Goal: Task Accomplishment & Management: Use online tool/utility

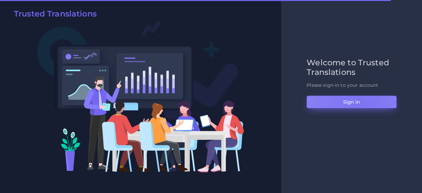
click at [358, 102] on button "Sign in" at bounding box center [351, 102] width 90 height 13
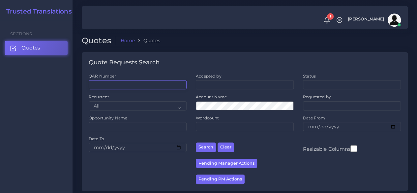
click at [114, 83] on input "QAR Number" at bounding box center [138, 84] width 98 height 9
paste input "QAR125051"
type input "QAR125051"
click at [196, 142] on button "Search" at bounding box center [206, 147] width 20 height 10
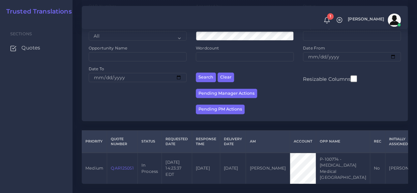
scroll to position [96, 0]
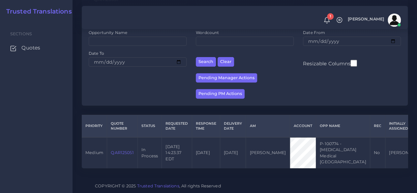
click at [125, 150] on link "QAR125051" at bounding box center [122, 152] width 23 height 5
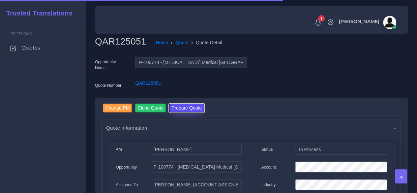
click at [178, 104] on button "Prepare Quote" at bounding box center [187, 107] width 36 height 9
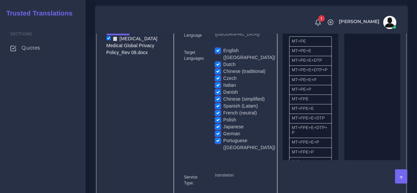
scroll to position [329, 0]
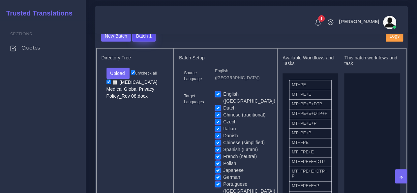
click at [148, 42] on button "Batch 1" at bounding box center [143, 36] width 23 height 11
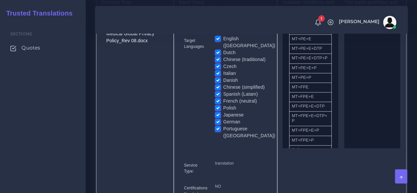
scroll to position [395, 0]
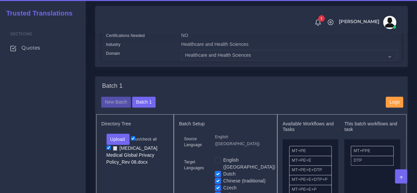
scroll to position [395, 0]
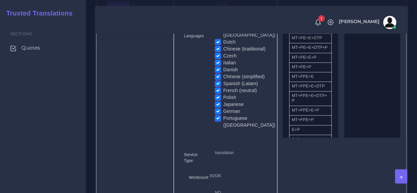
click at [223, 122] on label "Portuguese ([GEOGRAPHIC_DATA])" at bounding box center [249, 122] width 52 height 14
click at [217, 121] on input "Portuguese ([GEOGRAPHIC_DATA])" at bounding box center [218, 118] width 6 height 6
checkbox input "false"
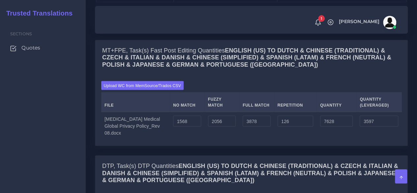
scroll to position [659, 0]
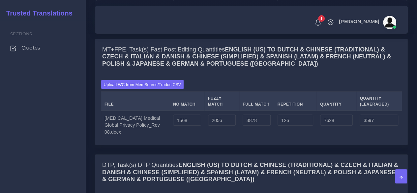
click at [113, 19] on button "Save changes" at bounding box center [114, 13] width 37 height 11
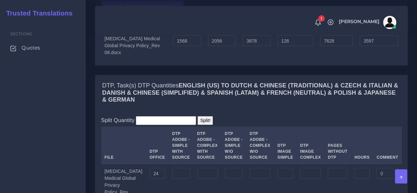
scroll to position [758, 0]
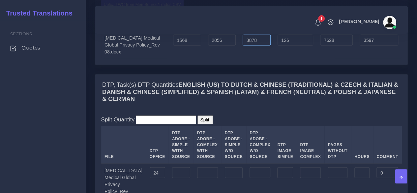
drag, startPoint x: 250, startPoint y: 73, endPoint x: 221, endPoint y: 73, distance: 29.7
click at [221, 59] on tr "[MEDICAL_DATA] Medical Global Privacy Policy_Rev 08.docx 1568 2056 3878 126 762…" at bounding box center [251, 45] width 300 height 28
type input "0"
type input "3750"
type input "2627"
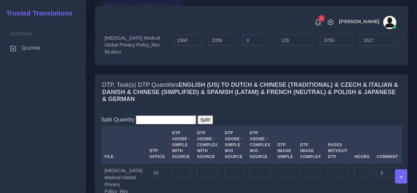
click at [225, 59] on td "2056" at bounding box center [221, 45] width 35 height 28
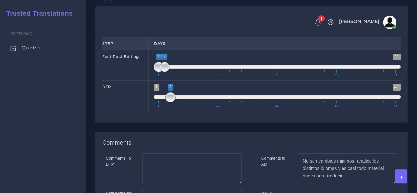
scroll to position [1153, 0]
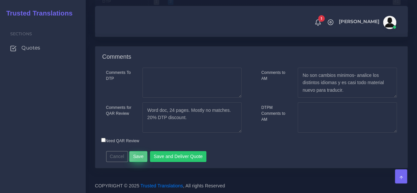
click at [140, 162] on button "Save" at bounding box center [138, 156] width 18 height 11
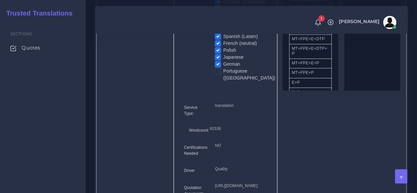
scroll to position [297, 0]
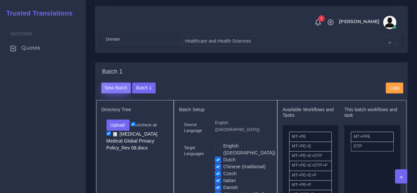
click at [119, 94] on button "New Batch" at bounding box center [116, 87] width 30 height 11
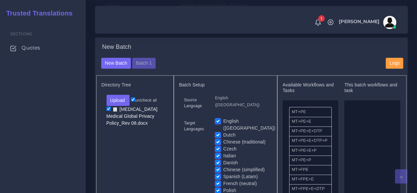
scroll to position [362, 0]
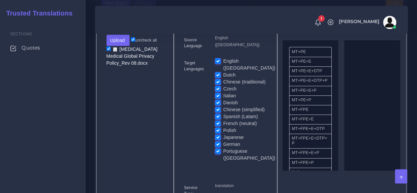
click at [216, 68] on div "Source Language English ([GEOGRAPHIC_DATA]) Target Languages English ([GEOGRAPH…" at bounding box center [225, 152] width 93 height 235
click at [223, 71] on label "English ([GEOGRAPHIC_DATA])" at bounding box center [249, 65] width 52 height 14
click at [216, 64] on input "English ([GEOGRAPHIC_DATA])" at bounding box center [218, 61] width 6 height 6
checkbox input "false"
click at [223, 78] on label "Dutch" at bounding box center [229, 74] width 12 height 7
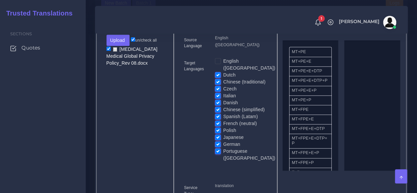
click at [219, 77] on input "Dutch" at bounding box center [218, 74] width 6 height 6
checkbox input "false"
click at [223, 83] on label "Chinese (traditional)" at bounding box center [244, 81] width 42 height 7
click at [219, 83] on input "Chinese (traditional)" at bounding box center [218, 81] width 6 height 6
checkbox input "false"
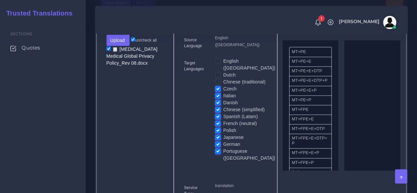
click at [223, 92] on label "Czech" at bounding box center [229, 88] width 13 height 7
click at [218, 91] on input "Czech" at bounding box center [218, 88] width 6 height 6
checkbox input "false"
click at [223, 99] on label "Italian" at bounding box center [229, 95] width 13 height 7
click at [217, 98] on input "Italian" at bounding box center [218, 95] width 6 height 6
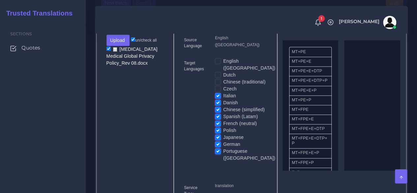
checkbox input "false"
click at [223, 106] on label "Danish" at bounding box center [230, 102] width 14 height 7
click at [217, 105] on input "Danish" at bounding box center [218, 102] width 6 height 6
checkbox input "false"
click at [223, 112] on label "Chinese (simplified)" at bounding box center [244, 109] width 42 height 7
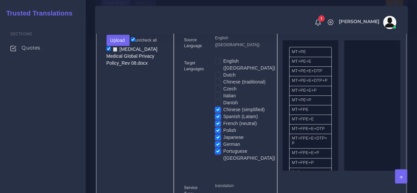
click at [217, 112] on input "Chinese (simplified)" at bounding box center [218, 109] width 6 height 6
checkbox input "false"
click at [223, 118] on label "Spanish (Latam)" at bounding box center [240, 116] width 35 height 7
click at [218, 118] on input "Spanish (Latam)" at bounding box center [218, 116] width 6 height 6
checkbox input "false"
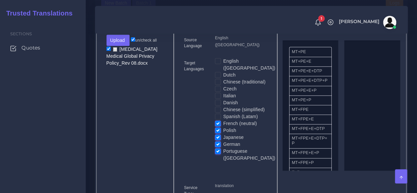
click at [223, 125] on label "French (neutral)" at bounding box center [240, 123] width 34 height 7
click at [218, 125] on input "French (neutral)" at bounding box center [218, 123] width 6 height 6
checkbox input "false"
click at [223, 134] on label "Polish" at bounding box center [229, 130] width 13 height 7
click at [218, 133] on input "Polish" at bounding box center [218, 130] width 6 height 6
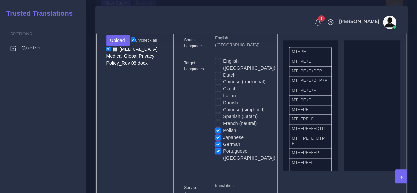
checkbox input "false"
click at [223, 141] on label "Japanese" at bounding box center [233, 137] width 20 height 7
click at [218, 140] on input "Japanese" at bounding box center [218, 137] width 6 height 6
checkbox input "false"
click at [223, 147] on label "German" at bounding box center [231, 144] width 17 height 7
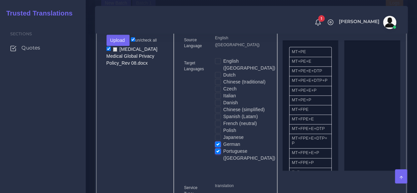
click at [218, 147] on input "German" at bounding box center [218, 144] width 6 height 6
checkbox input "false"
drag, startPoint x: 311, startPoint y: 124, endPoint x: 383, endPoint y: 123, distance: 72.2
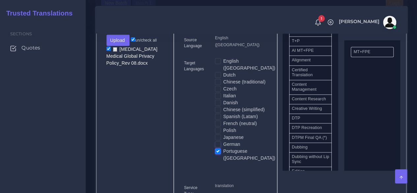
scroll to position [231, 0]
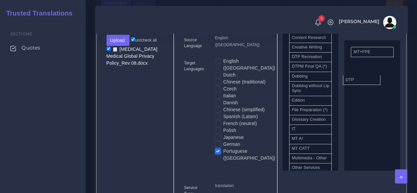
drag, startPoint x: 352, startPoint y: 89, endPoint x: 365, endPoint y: 97, distance: 15.4
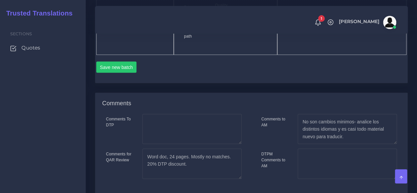
scroll to position [593, 0]
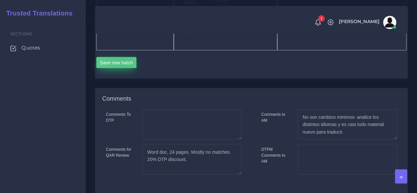
click at [123, 68] on button "Save new batch" at bounding box center [116, 62] width 41 height 11
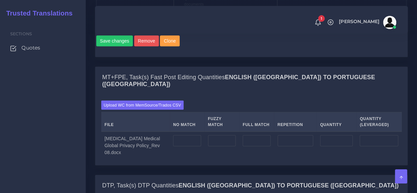
scroll to position [692, 0]
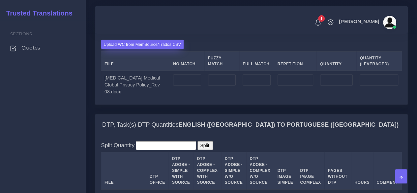
click at [128, 49] on label "Upload WC from MemSource/Trados CSV" at bounding box center [142, 44] width 83 height 9
click at [0, 0] on input "Upload WC from MemSource/Trados CSV" at bounding box center [0, 0] width 0 height 0
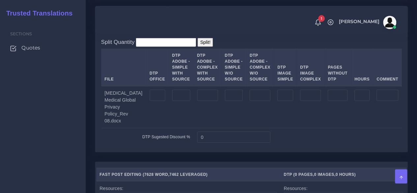
scroll to position [824, 0]
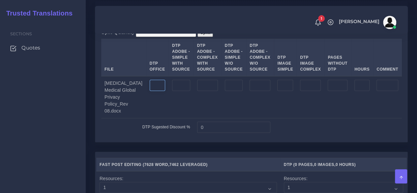
click at [151, 91] on input "number" at bounding box center [157, 85] width 15 height 11
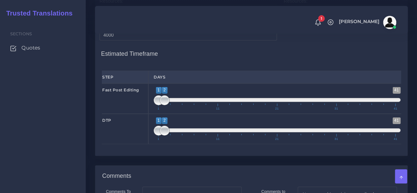
scroll to position [1021, 0]
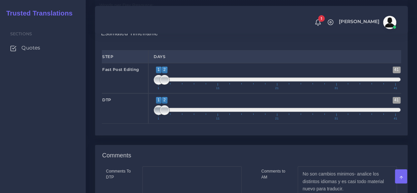
type input "24"
type input "2;2"
drag, startPoint x: 157, startPoint y: 137, endPoint x: 166, endPoint y: 137, distance: 8.6
click at [166, 115] on span at bounding box center [164, 110] width 10 height 10
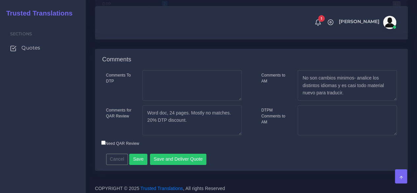
scroll to position [1120, 0]
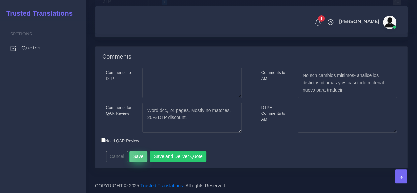
click at [140, 162] on button "Save" at bounding box center [138, 156] width 18 height 11
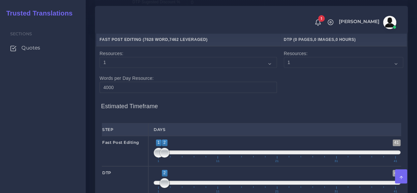
scroll to position [1120, 0]
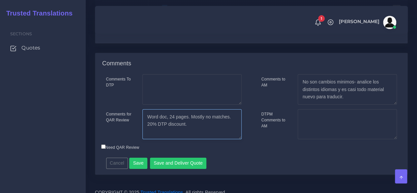
drag, startPoint x: 189, startPoint y: 149, endPoint x: 134, endPoint y: 136, distance: 56.5
click at [134, 136] on div "Comments for QAR Review Word doc, 24 pages. Mostly no matches. 20% DTP discount." at bounding box center [173, 124] width 145 height 30
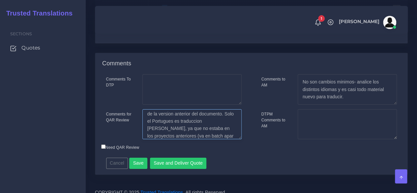
scroll to position [25, 0]
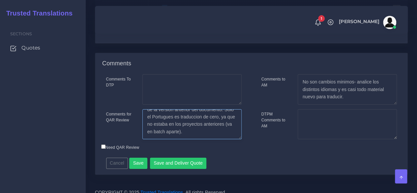
type textarea "9/6: Coti actualizada con la TM alineada por AI para incluir gran parte del lev…"
drag, startPoint x: 354, startPoint y: 119, endPoint x: 271, endPoint y: 95, distance: 86.4
click at [271, 95] on div "Comments Comments To DTP Comments for QAR Review Comments to AM Cancel" at bounding box center [251, 114] width 313 height 122
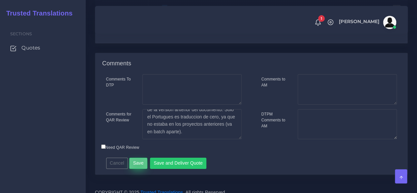
click at [136, 169] on button "Save" at bounding box center [138, 162] width 18 height 11
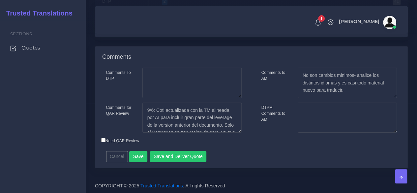
scroll to position [1149, 0]
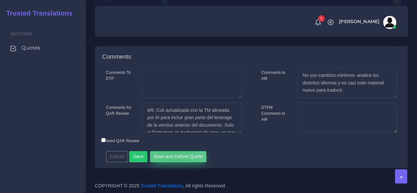
click at [171, 155] on button "Save and Deliver Quote" at bounding box center [178, 156] width 57 height 11
